Goal: Task Accomplishment & Management: Use online tool/utility

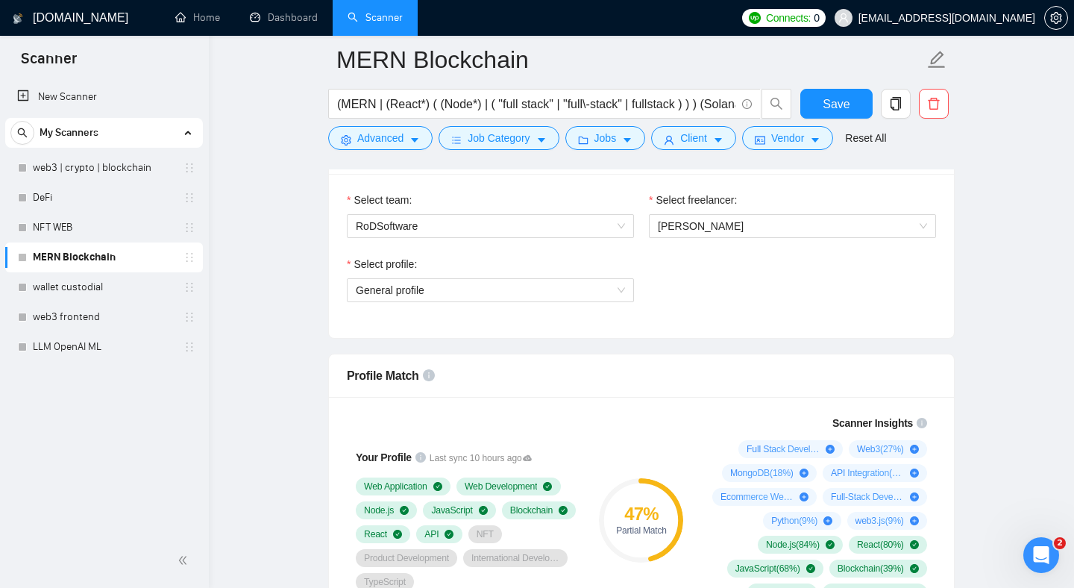
scroll to position [750, 0]
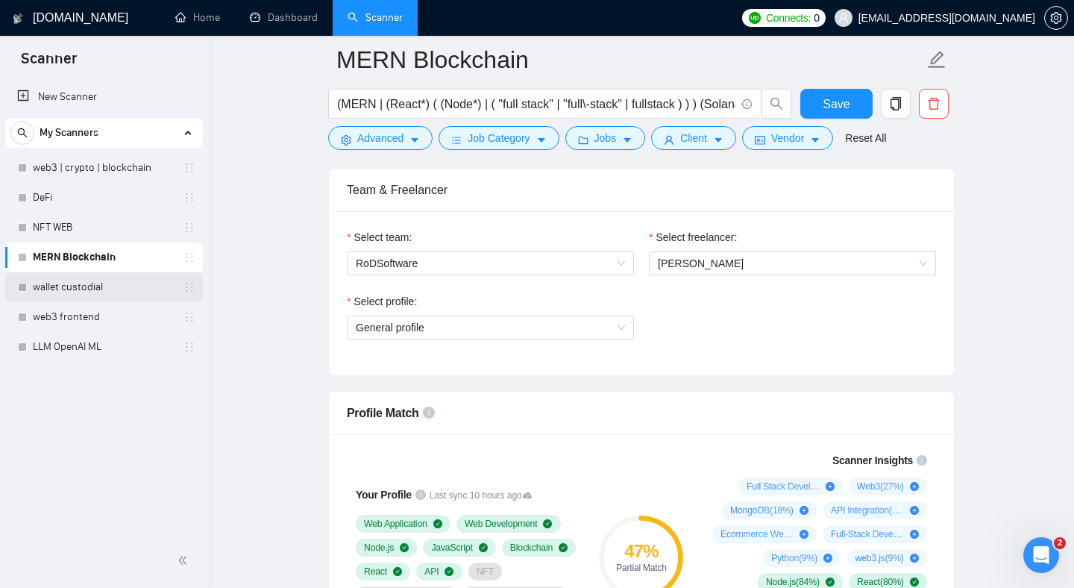
click at [88, 283] on link "wallet custodial" at bounding box center [104, 287] width 142 height 30
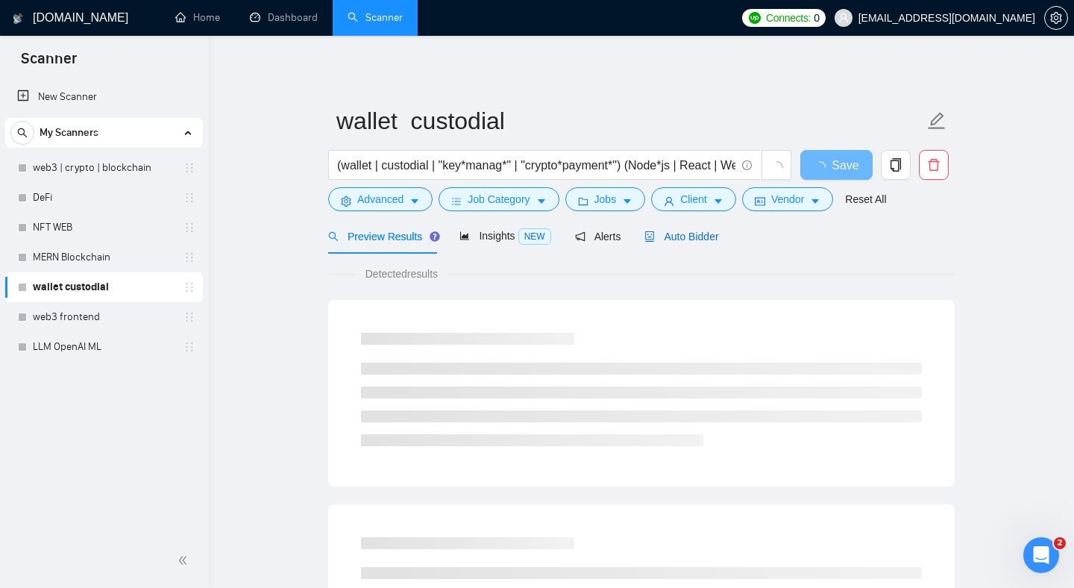
click at [655, 236] on icon "robot" at bounding box center [649, 236] width 10 height 10
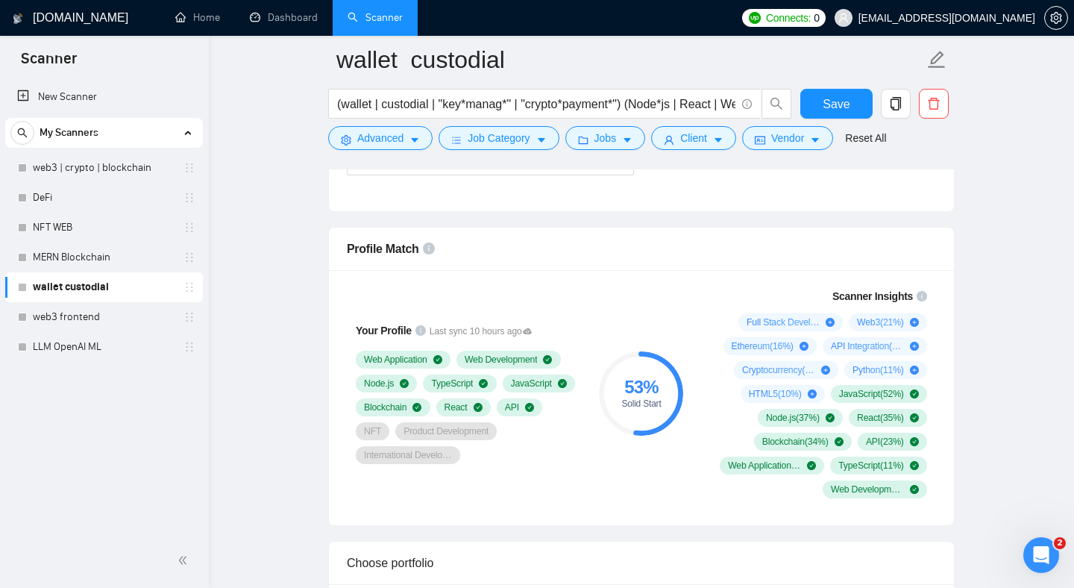
scroll to position [935, 0]
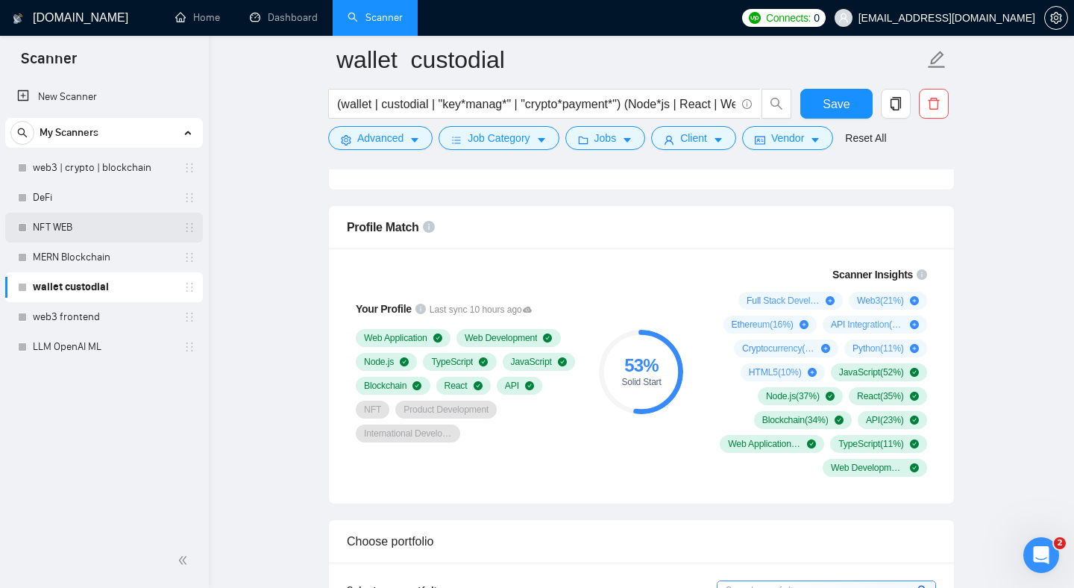
click at [95, 230] on link "NFT WEB" at bounding box center [104, 228] width 142 height 30
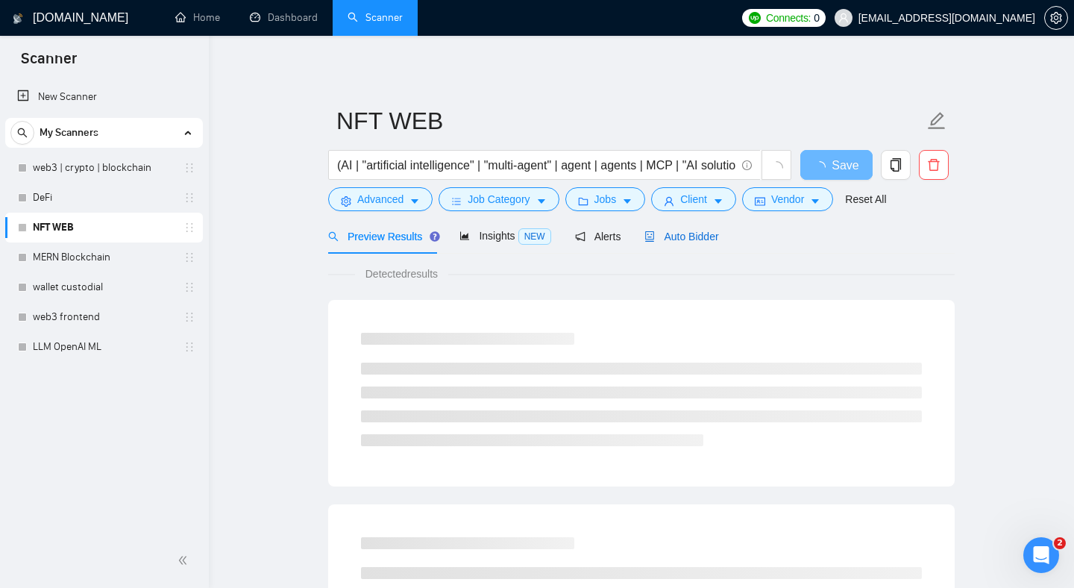
click at [683, 237] on span "Auto Bidder" at bounding box center [681, 236] width 74 height 12
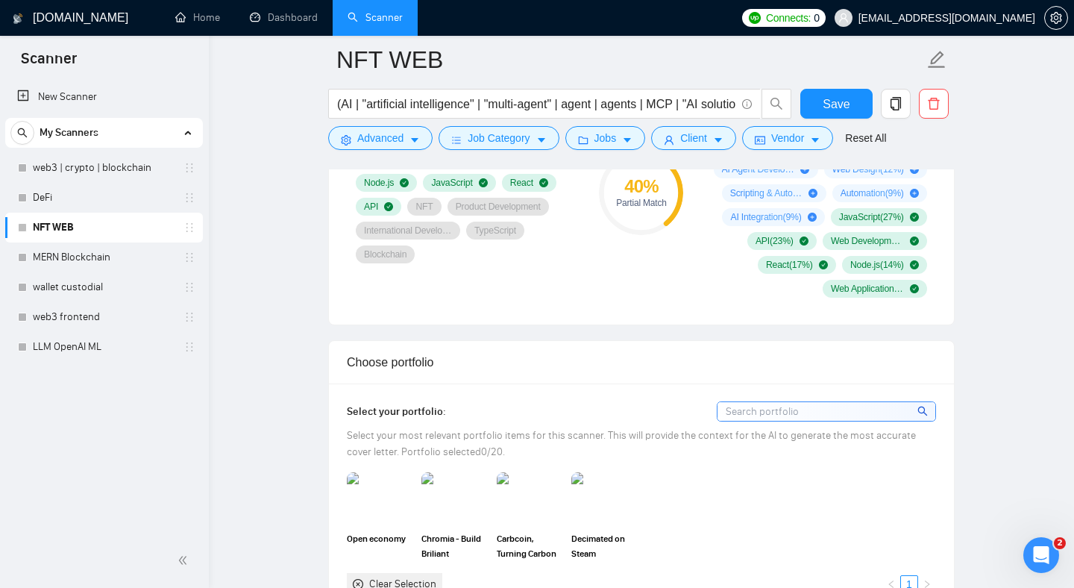
scroll to position [1150, 0]
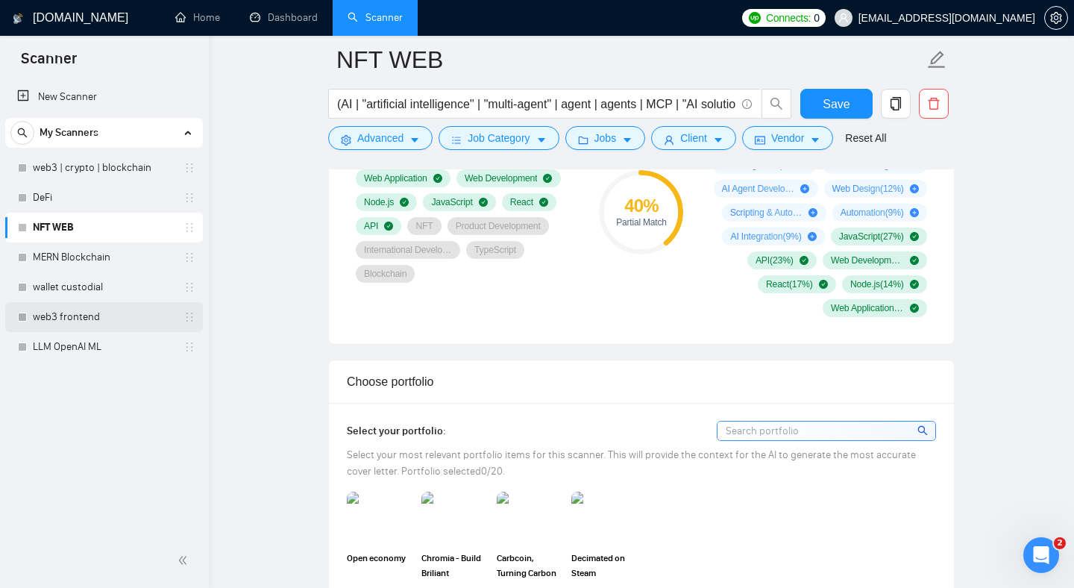
click at [52, 318] on link "web3 frontend" at bounding box center [104, 317] width 142 height 30
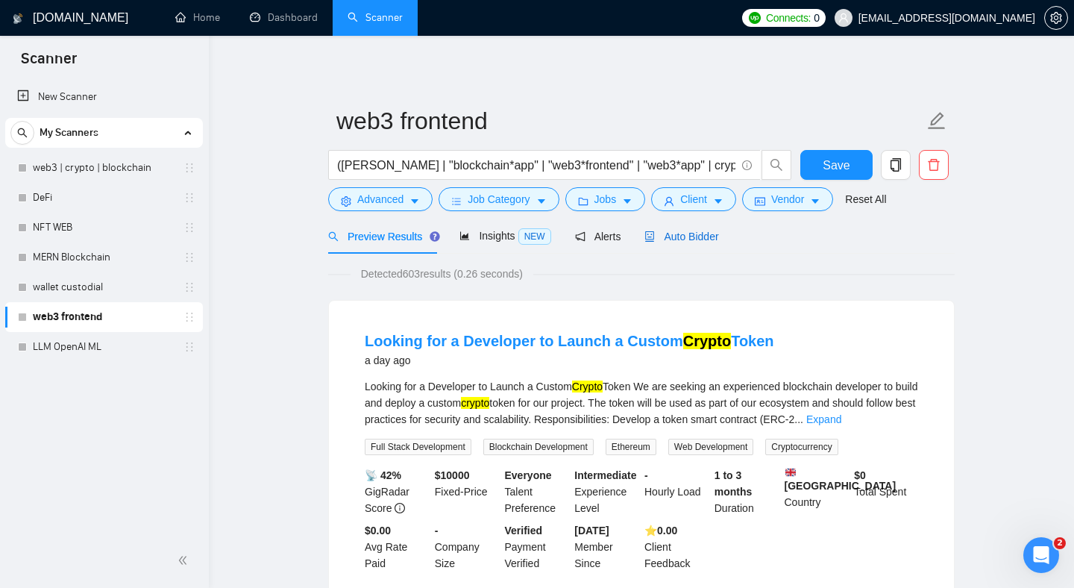
click at [704, 241] on span "Auto Bidder" at bounding box center [681, 236] width 74 height 12
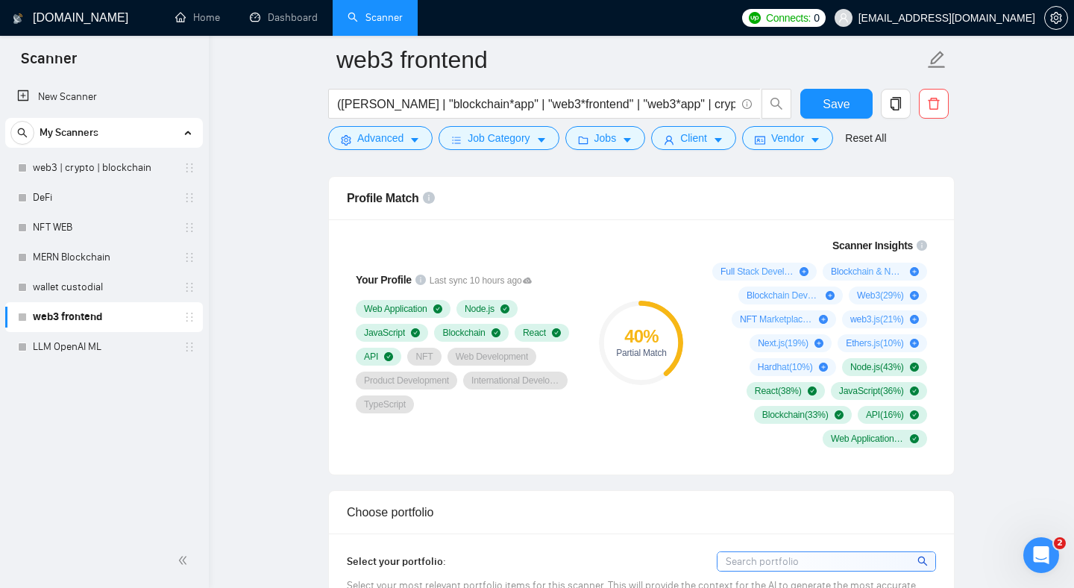
scroll to position [974, 0]
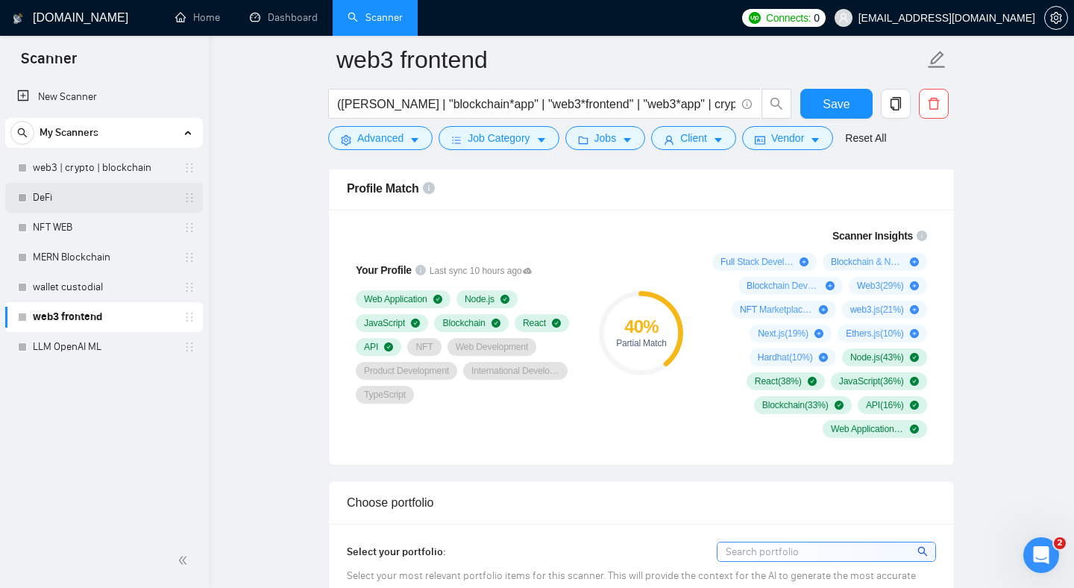
click at [96, 199] on link "DeFi" at bounding box center [104, 198] width 142 height 30
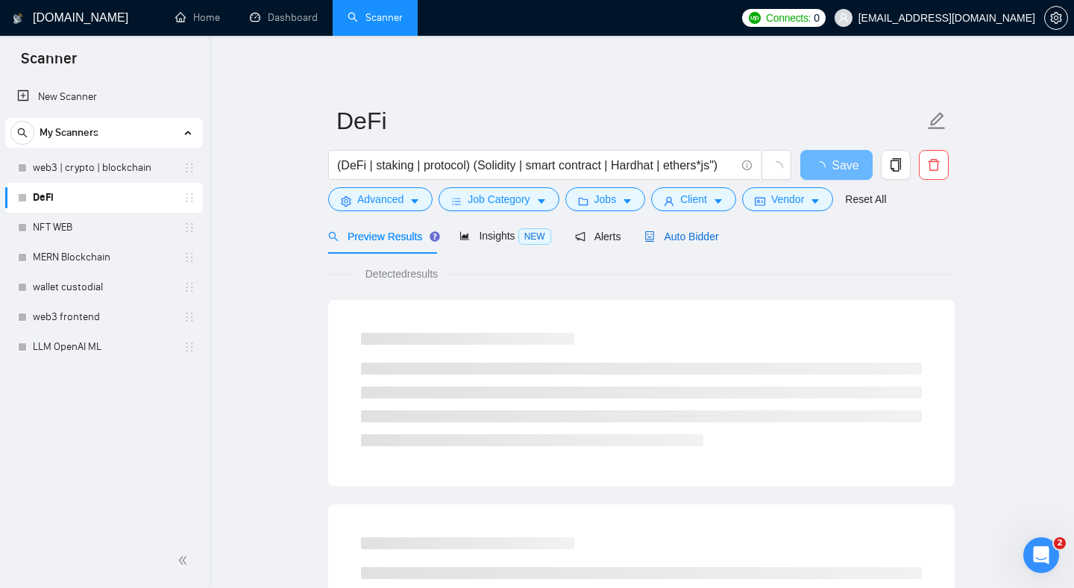
click at [667, 229] on div "Auto Bidder" at bounding box center [681, 236] width 74 height 16
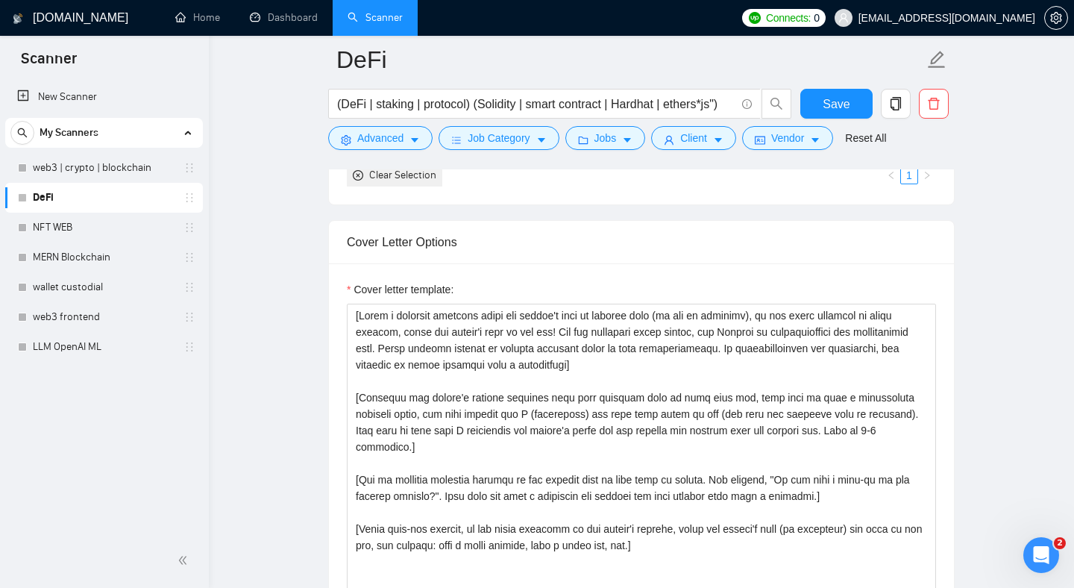
scroll to position [1515, 0]
